Goal: Check status: Check status

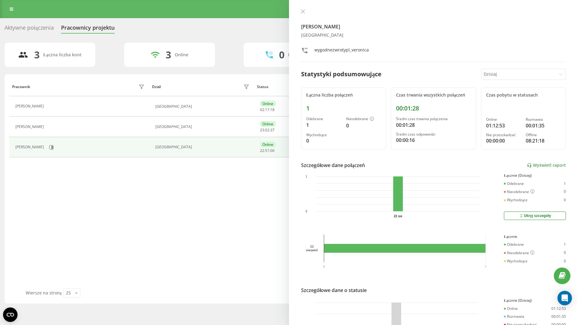
scroll to position [55, 0]
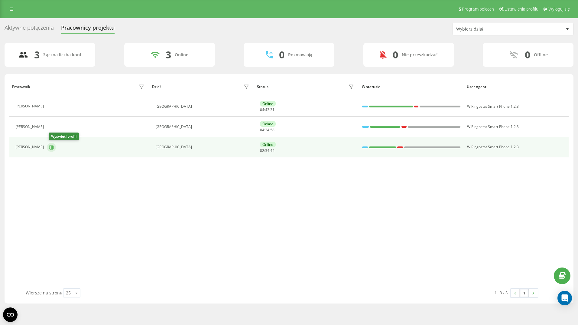
click at [53, 146] on icon at bounding box center [52, 146] width 2 height 3
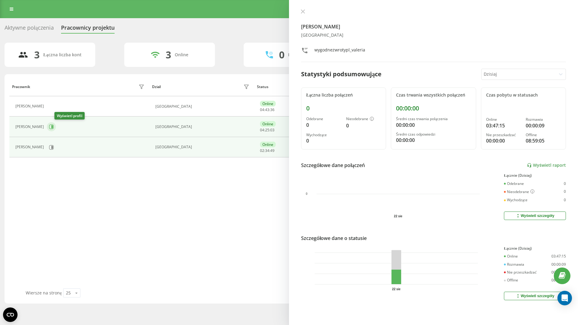
click at [56, 125] on button at bounding box center [51, 126] width 9 height 9
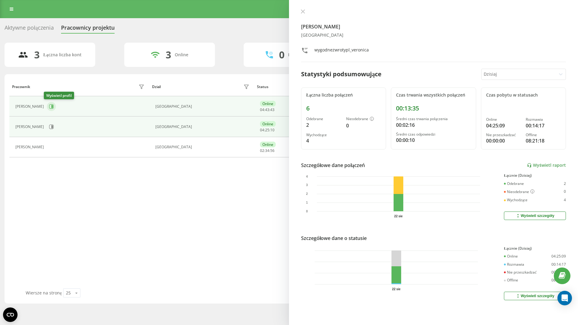
click at [49, 107] on icon at bounding box center [51, 106] width 5 height 5
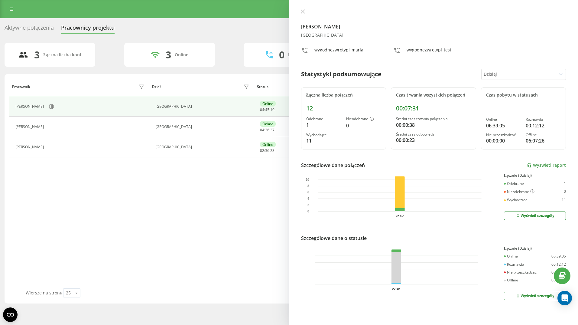
click at [226, 189] on div "Pracownik Dział Status W statusie User Agent Maria Molenda Czech Republic Onlin…" at bounding box center [289, 182] width 560 height 211
